Goal: Task Accomplishment & Management: Complete application form

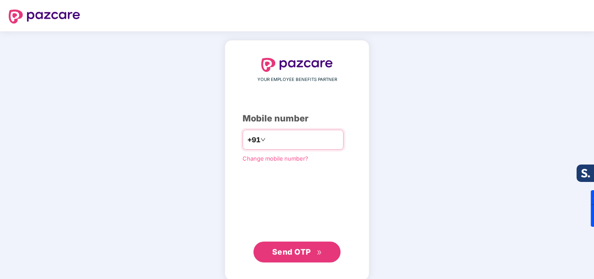
type input "**********"
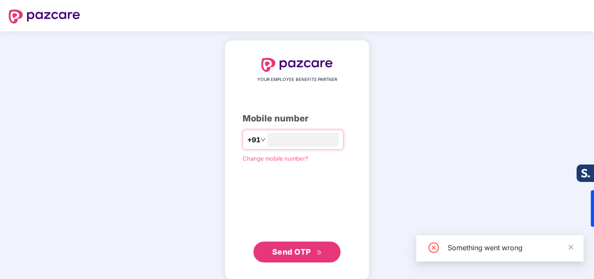
click at [299, 248] on span "Send OTP" at bounding box center [291, 251] width 39 height 9
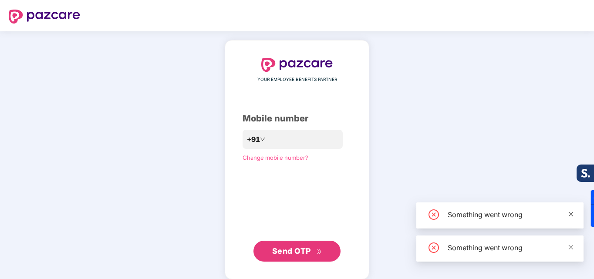
click at [571, 213] on icon "close" at bounding box center [571, 214] width 5 height 5
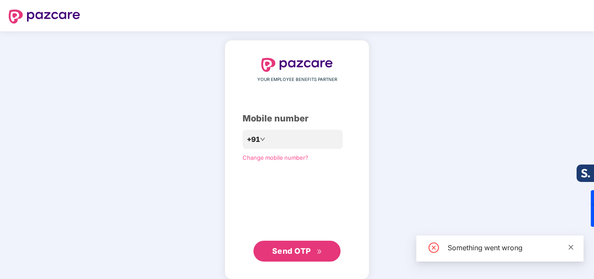
click at [572, 252] on link at bounding box center [571, 247] width 6 height 10
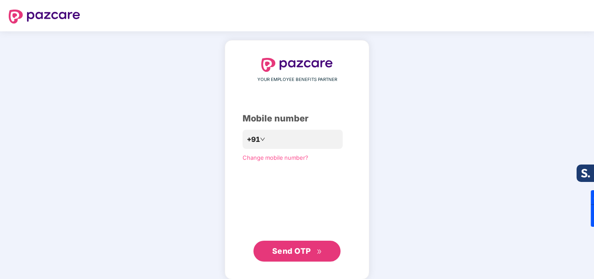
click at [306, 254] on span "Send OTP" at bounding box center [291, 250] width 39 height 9
click at [265, 159] on span "Change mobile number?" at bounding box center [275, 157] width 66 height 7
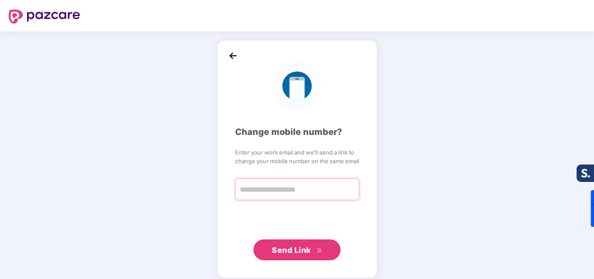
click at [279, 191] on input "text" at bounding box center [297, 189] width 124 height 22
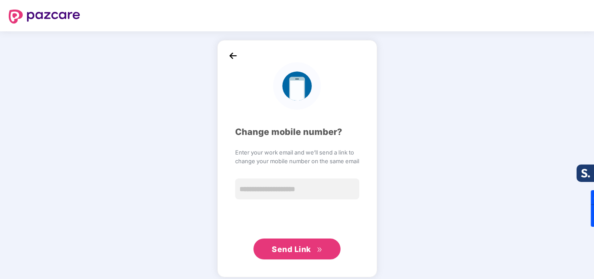
click at [232, 55] on img at bounding box center [232, 55] width 13 height 13
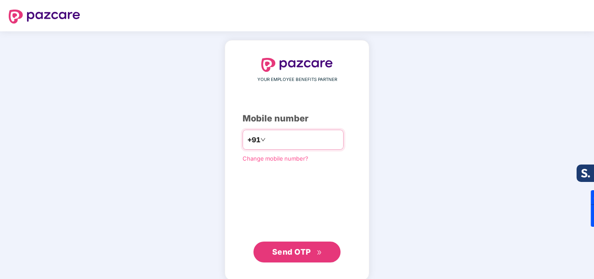
click at [293, 143] on input "number" at bounding box center [302, 140] width 71 height 14
click at [295, 137] on input "number" at bounding box center [302, 140] width 71 height 14
type input "**********"
click at [301, 255] on span "Send OTP" at bounding box center [291, 251] width 39 height 9
